Goal: Transaction & Acquisition: Purchase product/service

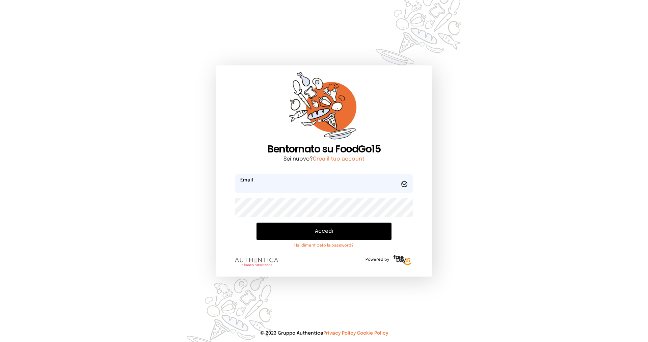
type input "**********"
click at [324, 234] on button "Accedi" at bounding box center [323, 232] width 135 height 18
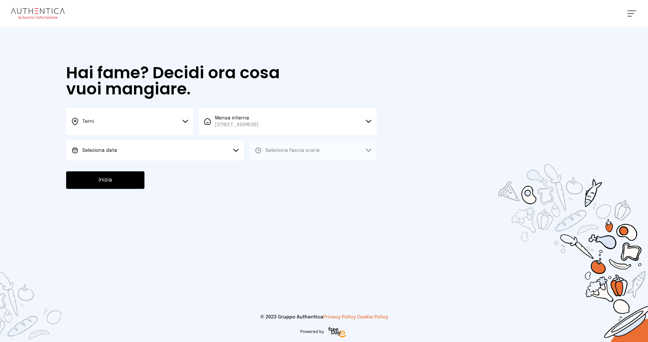
click at [159, 122] on button "Terni" at bounding box center [129, 121] width 127 height 27
click at [159, 143] on li "Terni" at bounding box center [129, 144] width 127 height 18
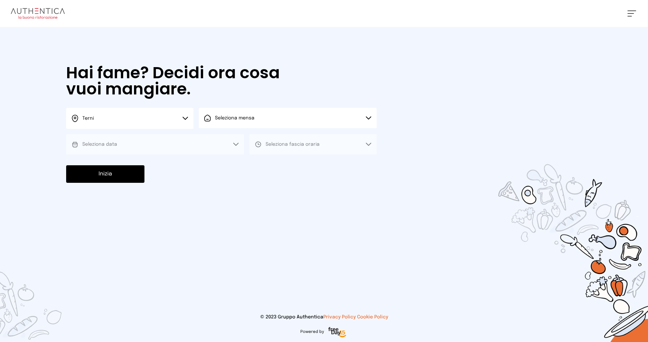
click at [228, 116] on span "Seleziona mensa" at bounding box center [234, 118] width 39 height 5
click at [235, 142] on span "[STREET_ADDRESS]" at bounding box center [237, 143] width 44 height 7
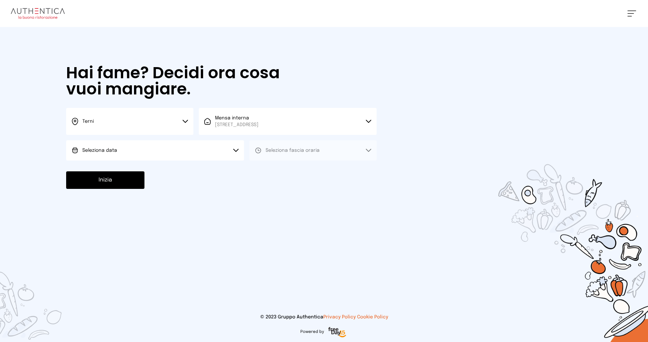
click at [141, 146] on button "Seleziona data" at bounding box center [155, 150] width 178 height 20
click at [155, 170] on li "[DATE], [DATE]" at bounding box center [155, 170] width 178 height 18
click at [281, 155] on button "Seleziona fascia oraria" at bounding box center [312, 150] width 127 height 20
click at [277, 171] on span "Pranzo" at bounding box center [273, 169] width 16 height 7
click at [129, 179] on button "Inizia" at bounding box center [105, 180] width 78 height 18
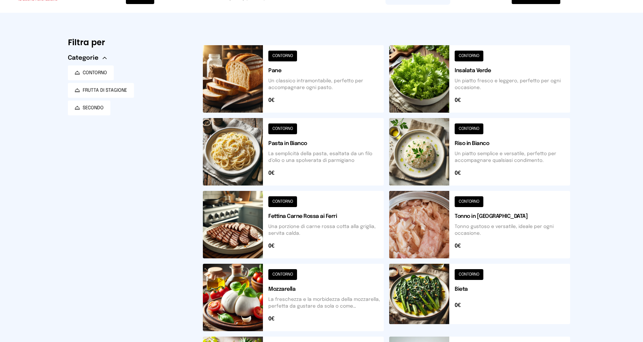
scroll to position [18, 0]
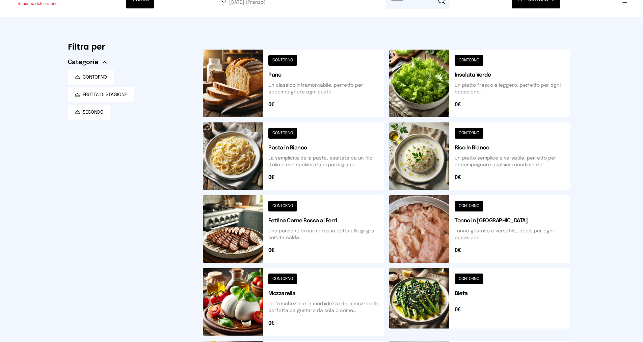
click at [468, 281] on button at bounding box center [479, 301] width 181 height 67
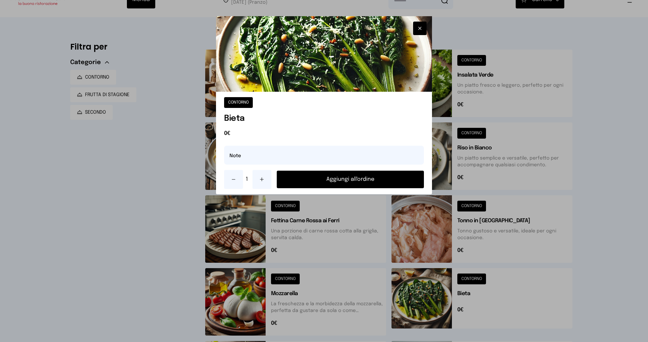
click at [378, 179] on button "Aggiungi all'ordine" at bounding box center [350, 180] width 147 height 18
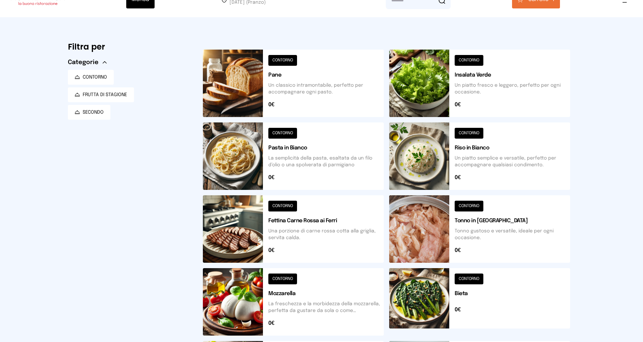
click at [280, 206] on button at bounding box center [293, 228] width 181 height 67
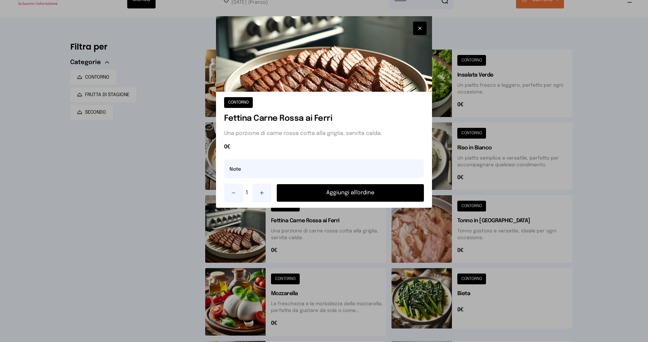
click at [604, 130] on div at bounding box center [324, 171] width 648 height 342
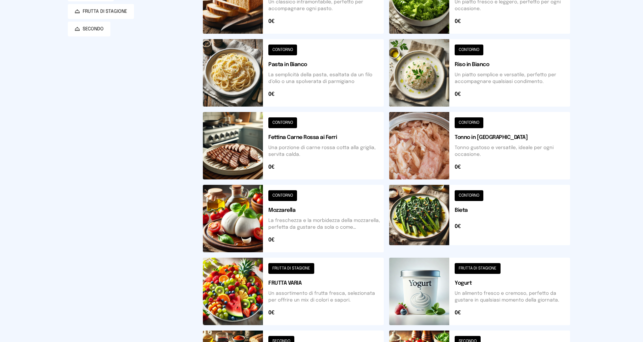
scroll to position [135, 0]
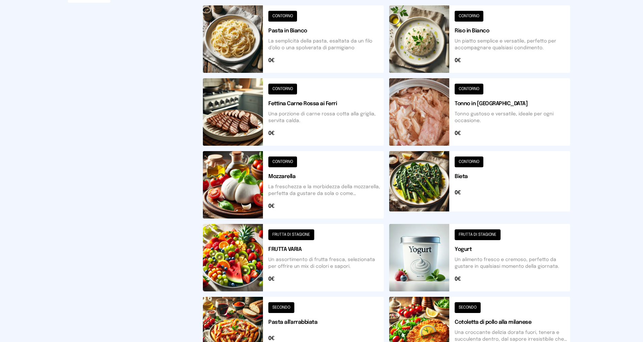
click at [301, 236] on button at bounding box center [293, 257] width 181 height 67
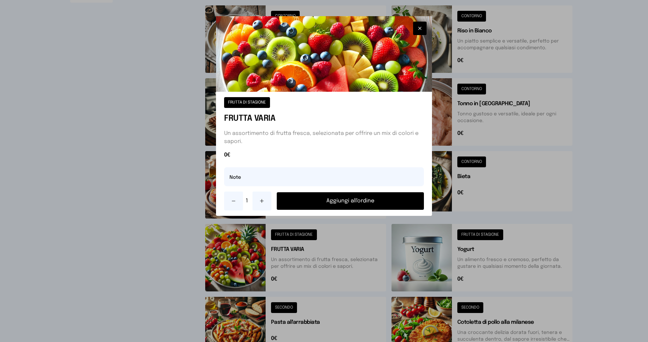
click at [384, 204] on button "Aggiungi all'ordine" at bounding box center [350, 201] width 147 height 18
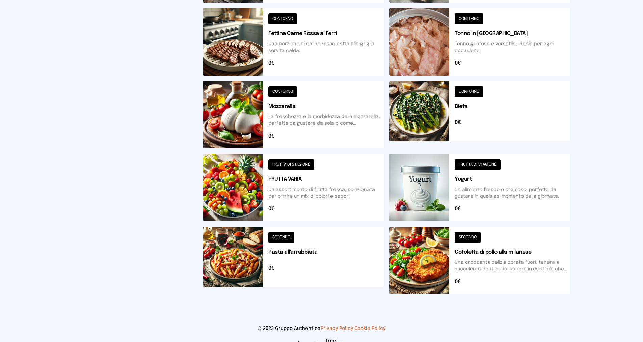
scroll to position [206, 0]
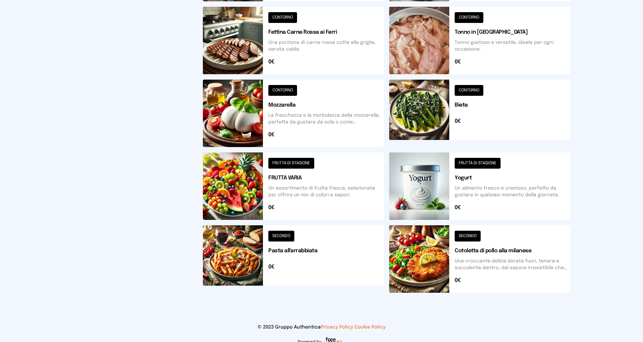
click at [473, 236] on button at bounding box center [479, 258] width 181 height 67
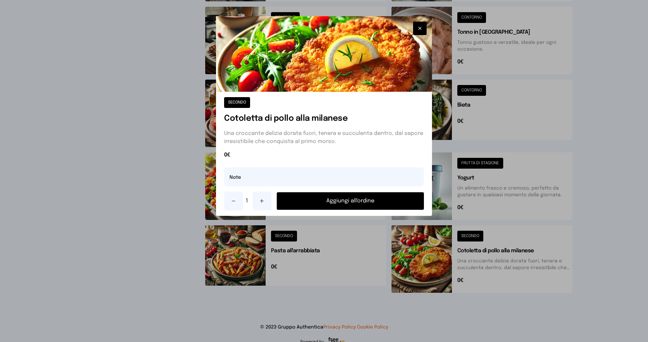
click at [389, 203] on button "Aggiungi all'ordine" at bounding box center [350, 201] width 147 height 18
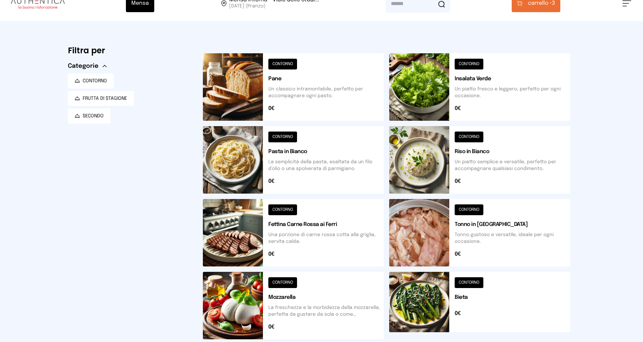
scroll to position [0, 0]
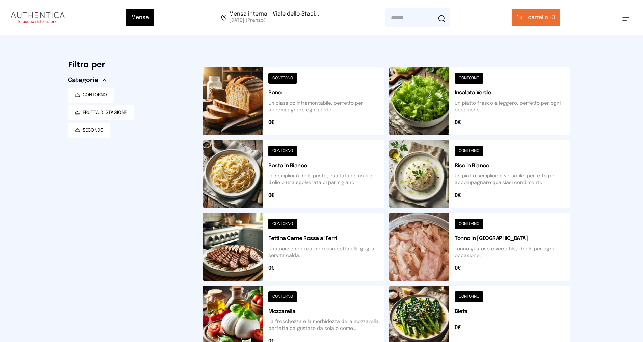
click at [532, 21] on span "carrello •" at bounding box center [540, 17] width 24 height 8
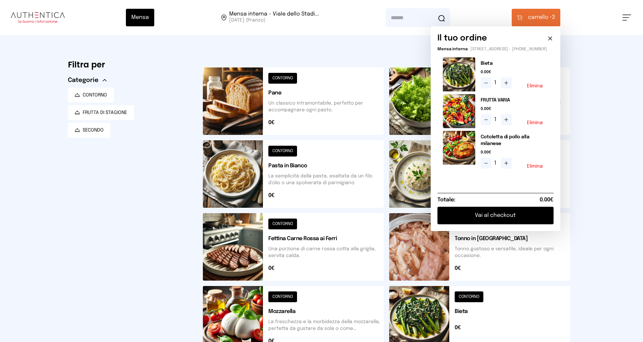
click at [540, 169] on button "Elimina" at bounding box center [535, 166] width 16 height 5
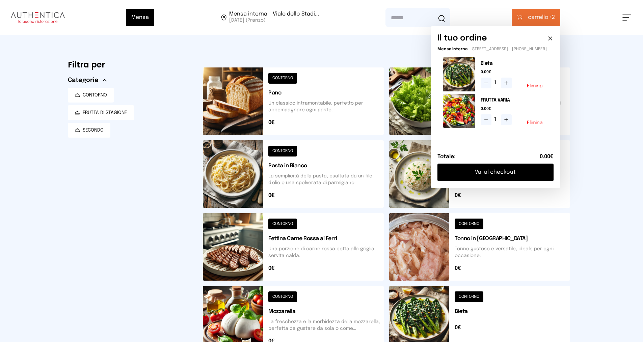
click at [551, 38] on icon at bounding box center [550, 38] width 7 height 7
